Goal: Task Accomplishment & Management: Manage account settings

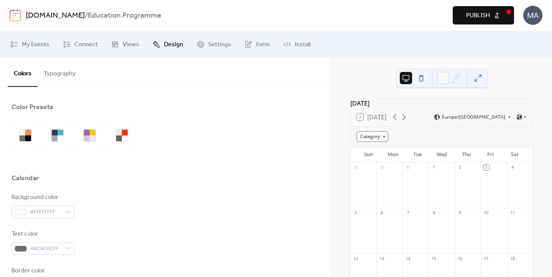
click at [19, 16] on img at bounding box center [15, 15] width 11 height 12
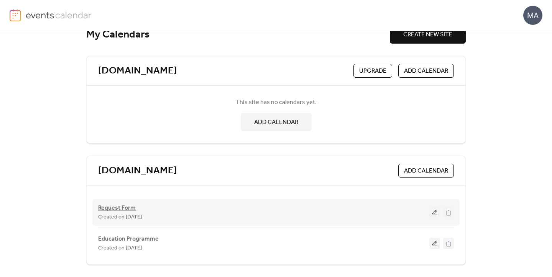
click at [121, 208] on span "Request Form" at bounding box center [117, 208] width 38 height 9
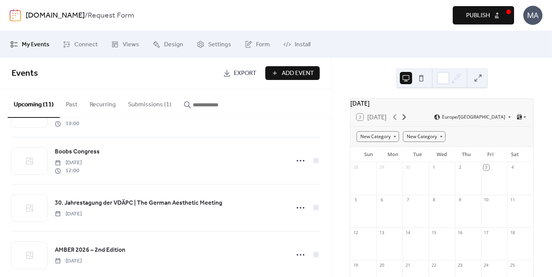
click at [406, 121] on icon at bounding box center [403, 117] width 9 height 9
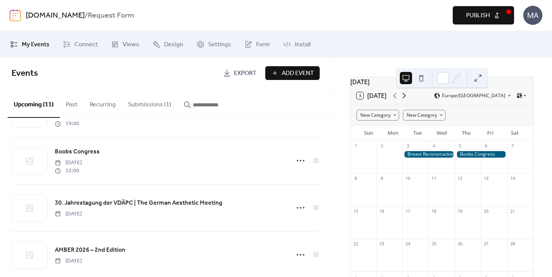
click at [405, 100] on icon at bounding box center [403, 95] width 9 height 9
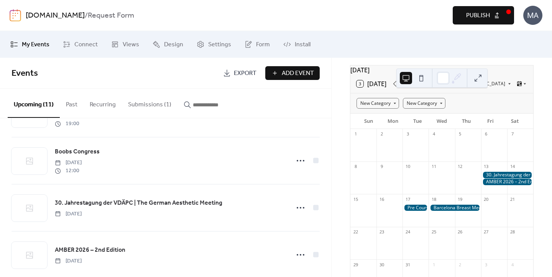
scroll to position [31, 0]
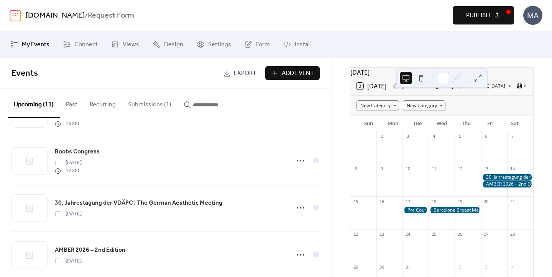
click at [406, 91] on icon at bounding box center [403, 86] width 9 height 9
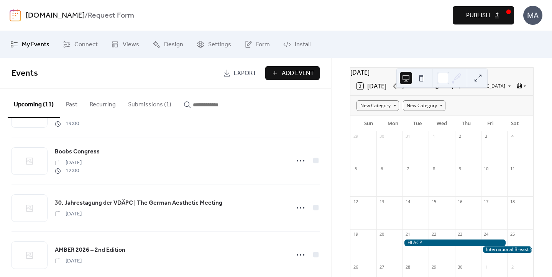
click at [397, 91] on icon at bounding box center [394, 86] width 9 height 9
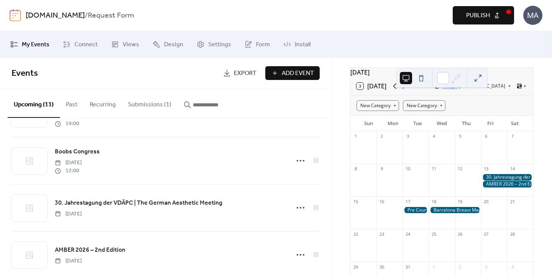
click at [397, 91] on icon at bounding box center [394, 86] width 9 height 9
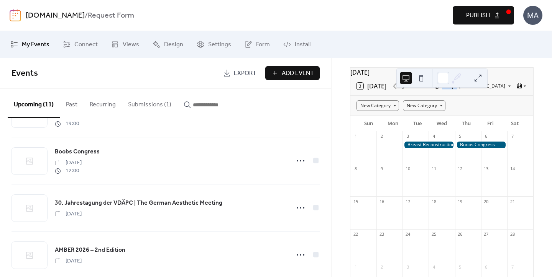
click at [405, 91] on icon at bounding box center [403, 86] width 9 height 9
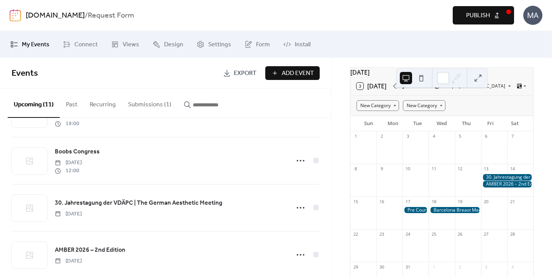
click at [405, 91] on icon at bounding box center [403, 86] width 9 height 9
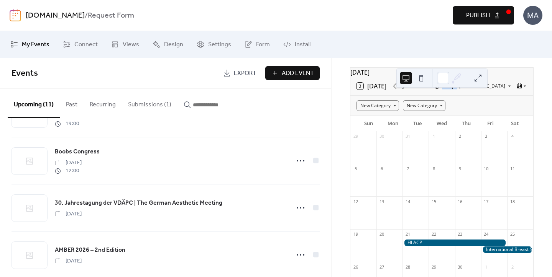
click at [405, 91] on icon at bounding box center [403, 86] width 9 height 9
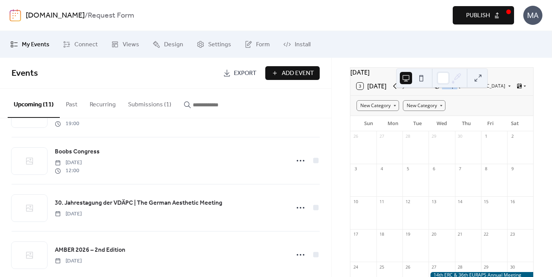
click at [392, 91] on icon at bounding box center [394, 86] width 9 height 9
